Goal: Task Accomplishment & Management: Manage account settings

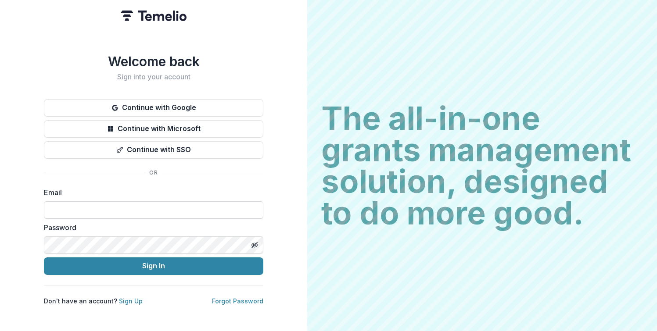
click at [180, 206] on input at bounding box center [153, 210] width 219 height 18
paste input "**********"
type input "**********"
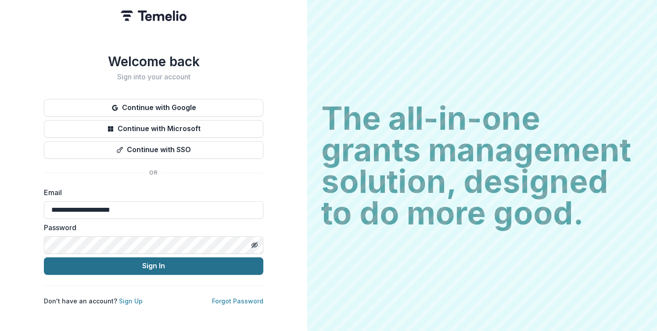
click at [176, 262] on button "Sign In" at bounding box center [153, 266] width 219 height 18
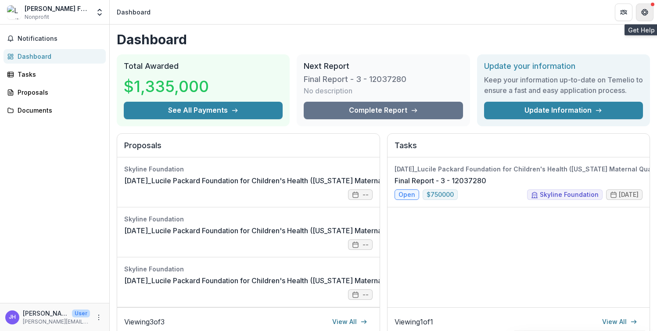
click at [643, 6] on button "Get Help" at bounding box center [645, 13] width 18 height 18
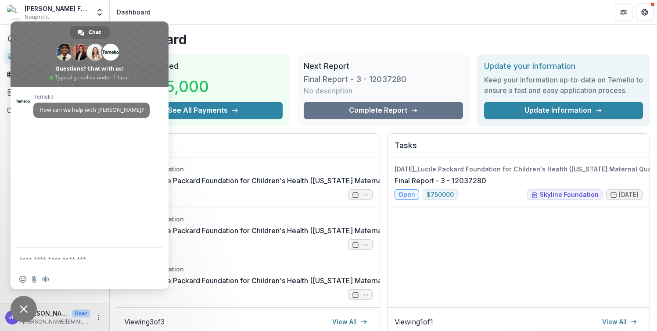
click at [288, 17] on header "Dashboard" at bounding box center [383, 12] width 547 height 24
click at [313, 150] on h2 "Proposals" at bounding box center [248, 149] width 248 height 17
click at [242, 23] on header "Dashboard" at bounding box center [383, 12] width 547 height 24
click at [644, 11] on icon "Get Help" at bounding box center [644, 12] width 7 height 7
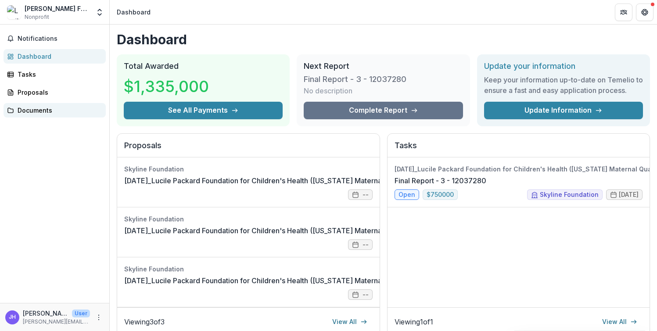
click at [43, 107] on div "Documents" at bounding box center [58, 110] width 81 height 9
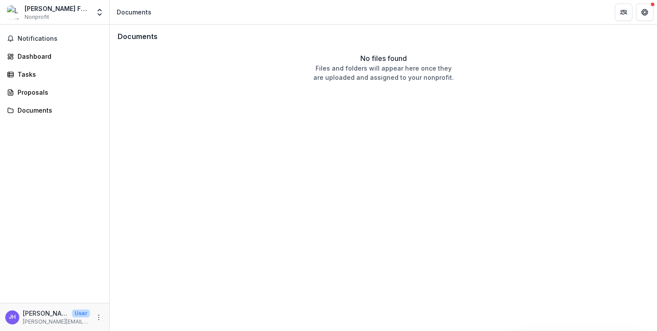
click at [53, 7] on div "[PERSON_NAME] Foundation for Children's Health" at bounding box center [57, 8] width 65 height 9
click at [18, 11] on img at bounding box center [14, 12] width 14 height 14
click at [103, 12] on icon "Open entity switcher" at bounding box center [99, 12] width 9 height 9
click at [70, 44] on link "Settings" at bounding box center [54, 48] width 105 height 14
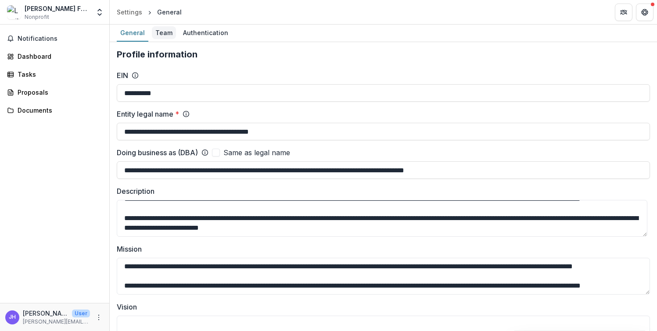
click at [169, 38] on div "Team" at bounding box center [164, 32] width 24 height 13
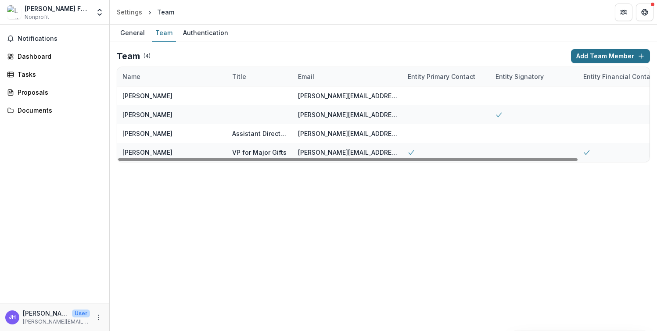
click at [572, 56] on button "Add Team Member" at bounding box center [610, 56] width 79 height 14
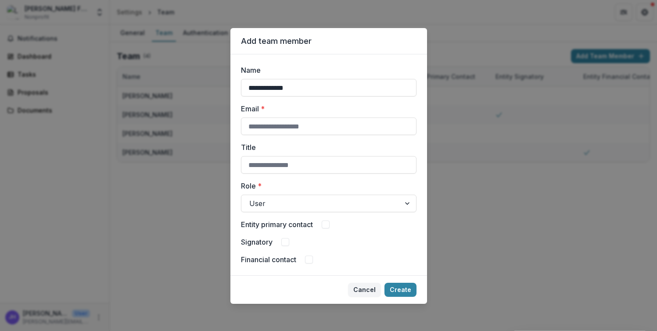
type input "**********"
click at [406, 202] on div at bounding box center [408, 203] width 16 height 17
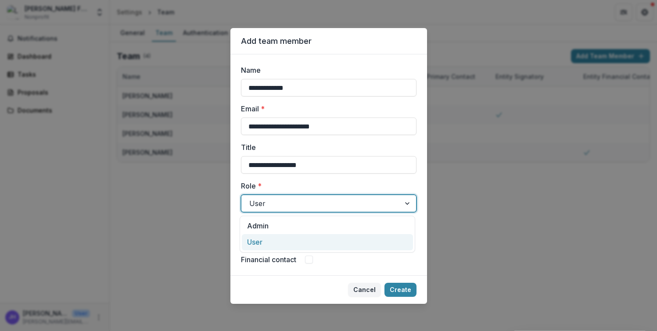
click at [362, 238] on div "User" at bounding box center [327, 242] width 171 height 16
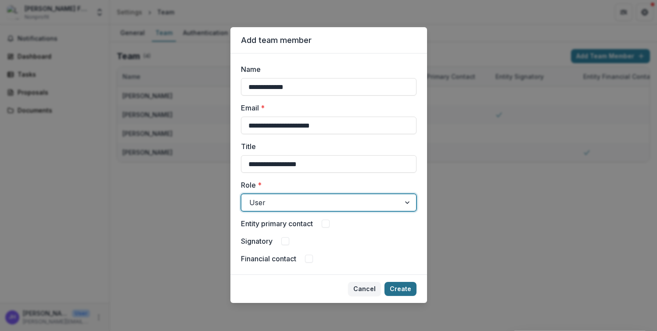
click at [396, 286] on button "Create" at bounding box center [400, 289] width 32 height 14
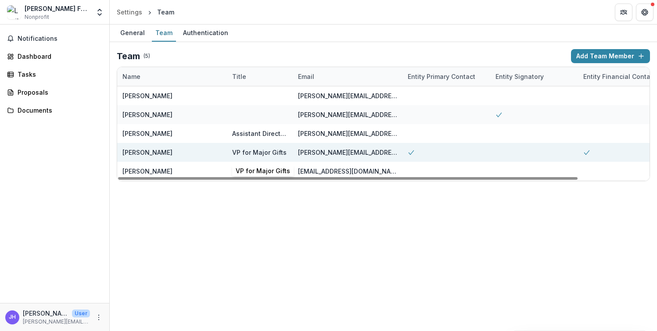
click at [267, 151] on div "VP for Major Gifts" at bounding box center [259, 152] width 54 height 9
click at [214, 153] on div "[PERSON_NAME]" at bounding box center [171, 152] width 99 height 19
click at [341, 156] on div "[PERSON_NAME][EMAIL_ADDRESS][DOMAIN_NAME]" at bounding box center [347, 152] width 99 height 9
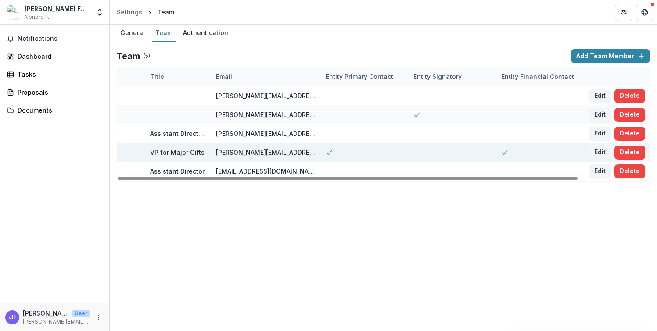
scroll to position [0, 0]
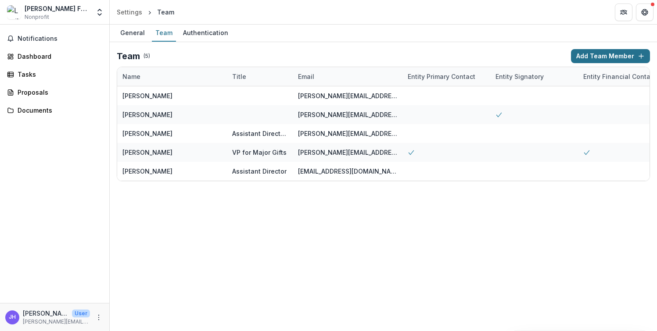
click at [606, 59] on button "Add Team Member" at bounding box center [610, 56] width 79 height 14
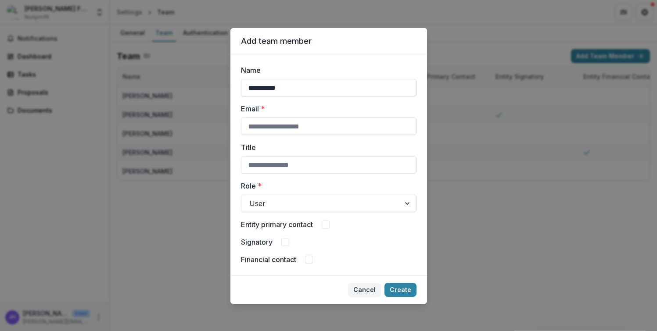
type input "**********"
click at [323, 226] on span at bounding box center [325, 225] width 8 height 8
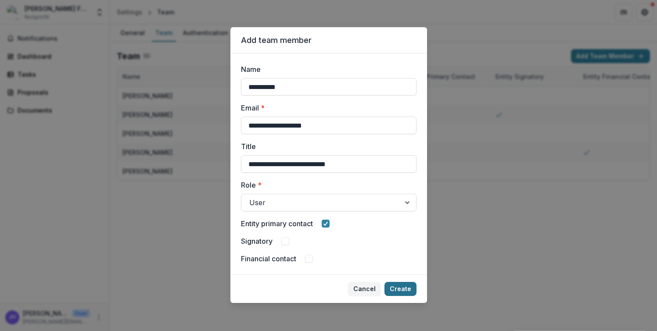
click at [400, 289] on button "Create" at bounding box center [400, 289] width 32 height 14
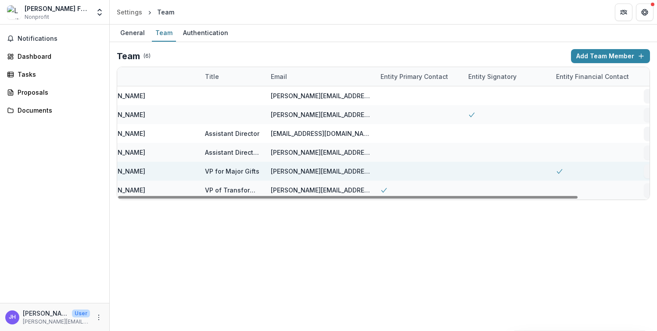
scroll to position [0, 82]
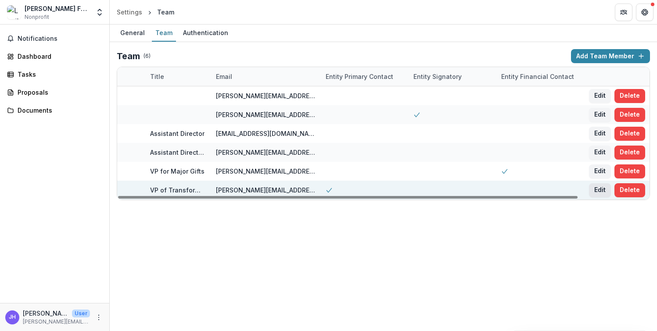
click at [597, 189] on button "Edit" at bounding box center [600, 190] width 22 height 14
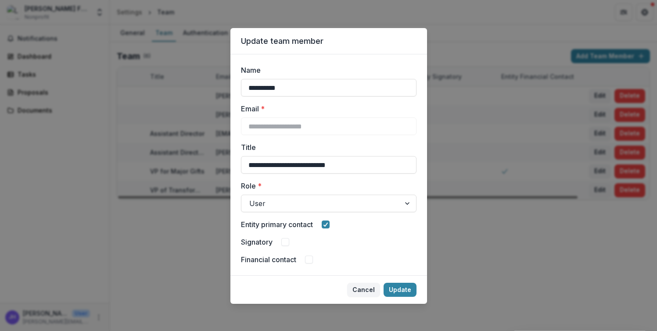
scroll to position [1, 0]
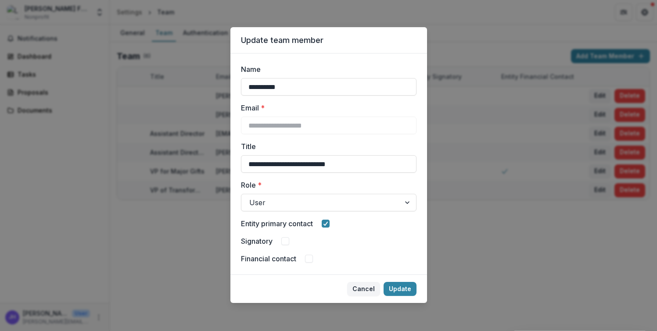
click at [308, 260] on span at bounding box center [309, 259] width 8 height 8
click at [405, 289] on button "Update" at bounding box center [399, 289] width 33 height 14
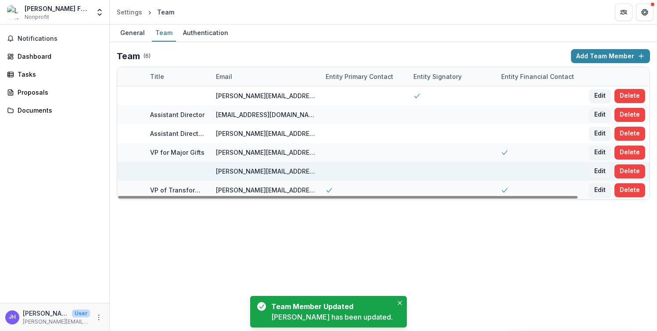
scroll to position [0, 0]
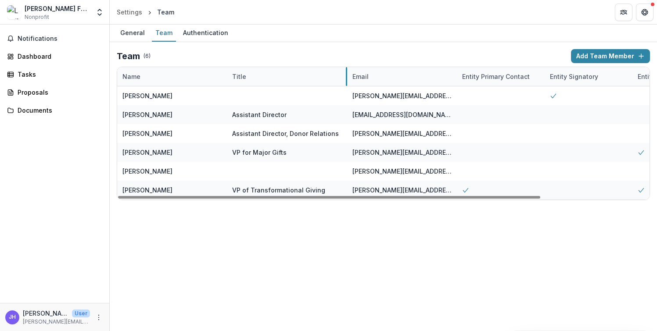
drag, startPoint x: 291, startPoint y: 75, endPoint x: 346, endPoint y: 75, distance: 54.4
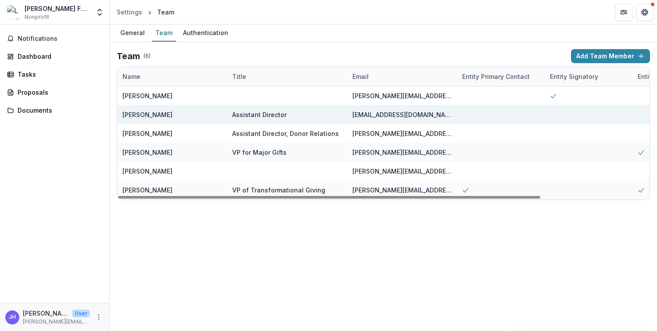
scroll to position [0, 136]
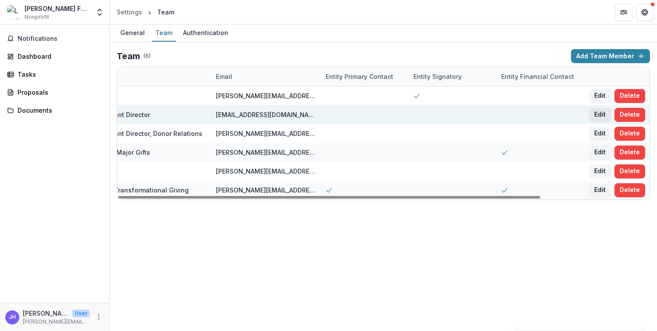
click at [604, 115] on button "Edit" at bounding box center [600, 115] width 22 height 14
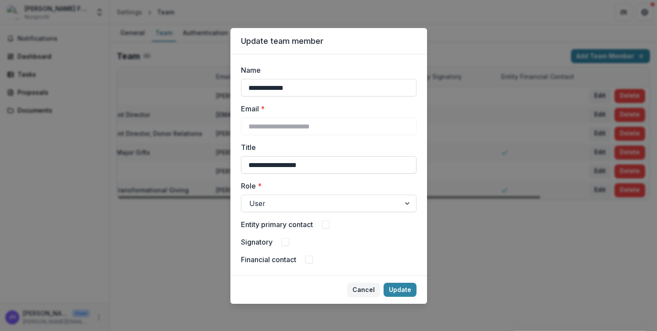
click at [321, 165] on input "**********" at bounding box center [328, 165] width 175 height 18
type input "**********"
click at [391, 285] on button "Update" at bounding box center [399, 290] width 33 height 14
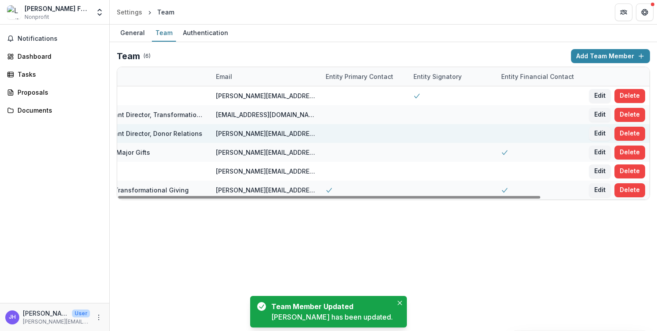
scroll to position [0, 0]
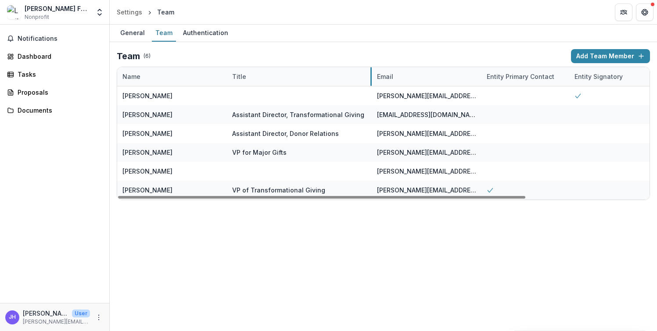
drag, startPoint x: 346, startPoint y: 75, endPoint x: 371, endPoint y: 79, distance: 25.0
